Goal: Transaction & Acquisition: Purchase product/service

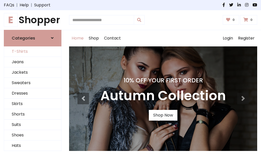
click at [33, 52] on link "T-Shirts" at bounding box center [32, 51] width 57 height 10
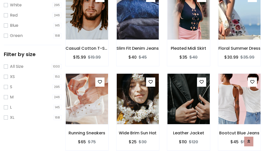
scroll to position [9, 0]
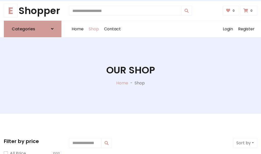
click at [131, 75] on h1 "Our Shop" at bounding box center [130, 70] width 49 height 11
click at [163, 29] on div "Home Shop Contact Log out Login Register" at bounding box center [163, 29] width 188 height 16
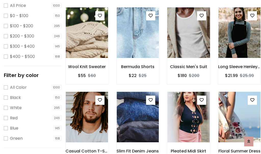
click at [188, 42] on img at bounding box center [188, 32] width 51 height 122
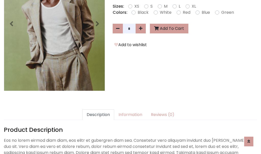
scroll to position [125, 0]
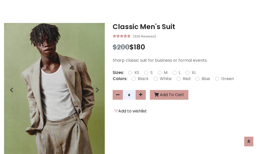
click at [185, 27] on h3 "Classic Men's Suit" at bounding box center [185, 27] width 145 height 8
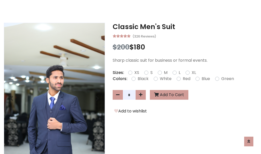
click at [185, 27] on h3 "Classic Men's Suit" at bounding box center [185, 27] width 145 height 8
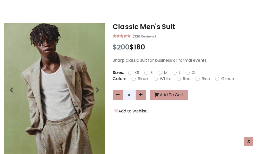
click at [185, 27] on h3 "Classic Men's Suit" at bounding box center [185, 27] width 145 height 8
